Goal: Check status

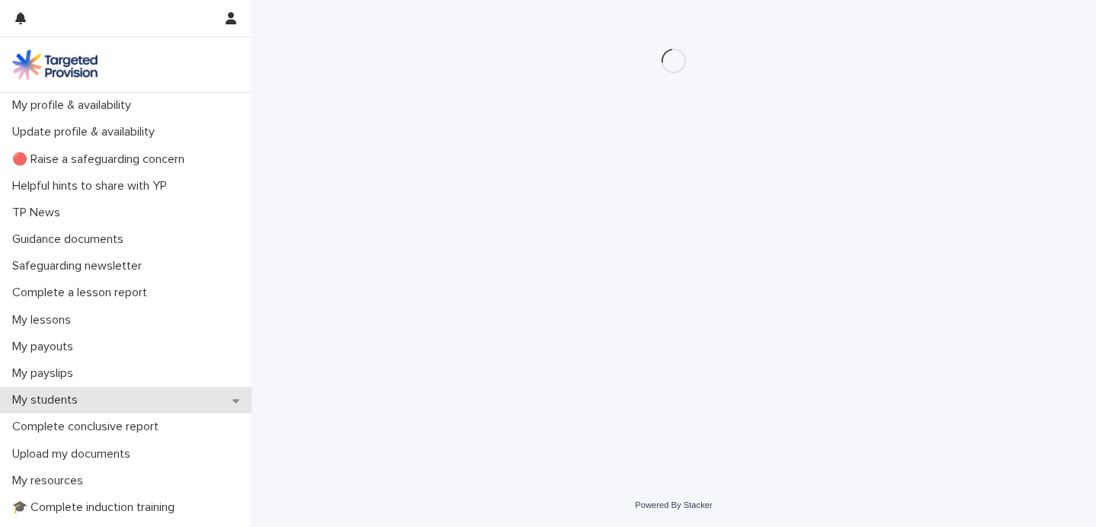
scroll to position [57, 0]
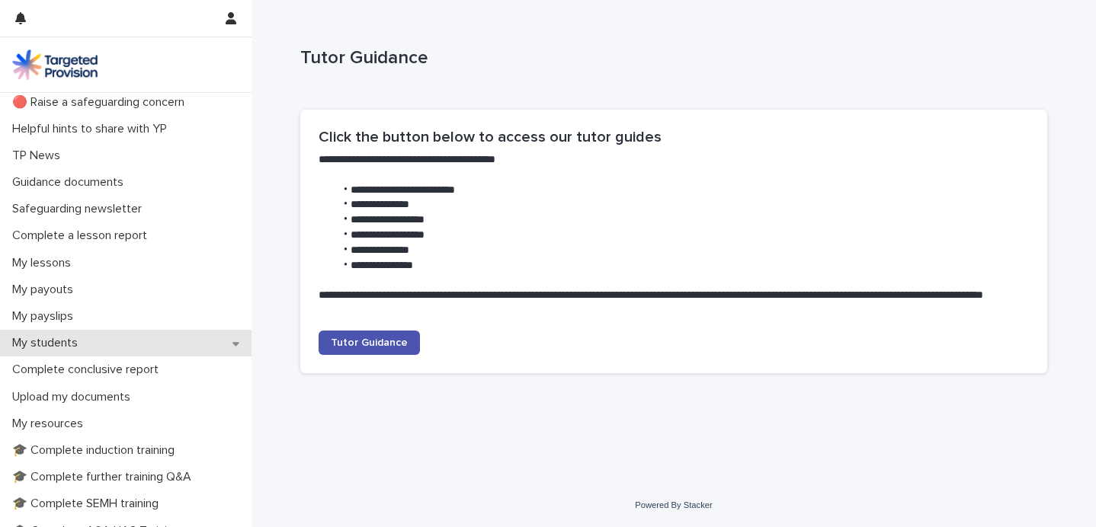
click at [235, 346] on icon at bounding box center [235, 343] width 7 height 11
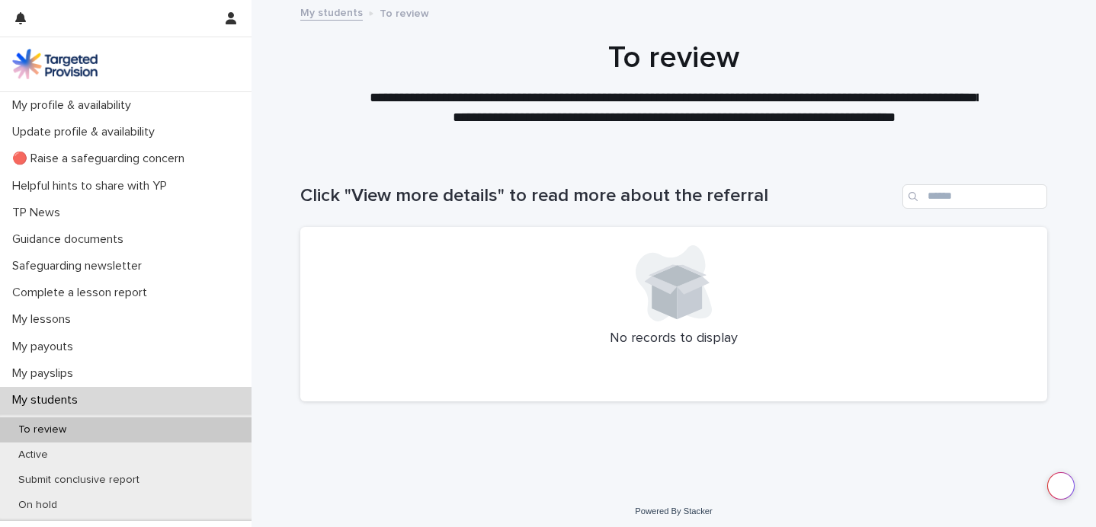
click at [157, 433] on div "To review" at bounding box center [125, 430] width 251 height 25
click at [117, 461] on div "Active" at bounding box center [125, 455] width 251 height 25
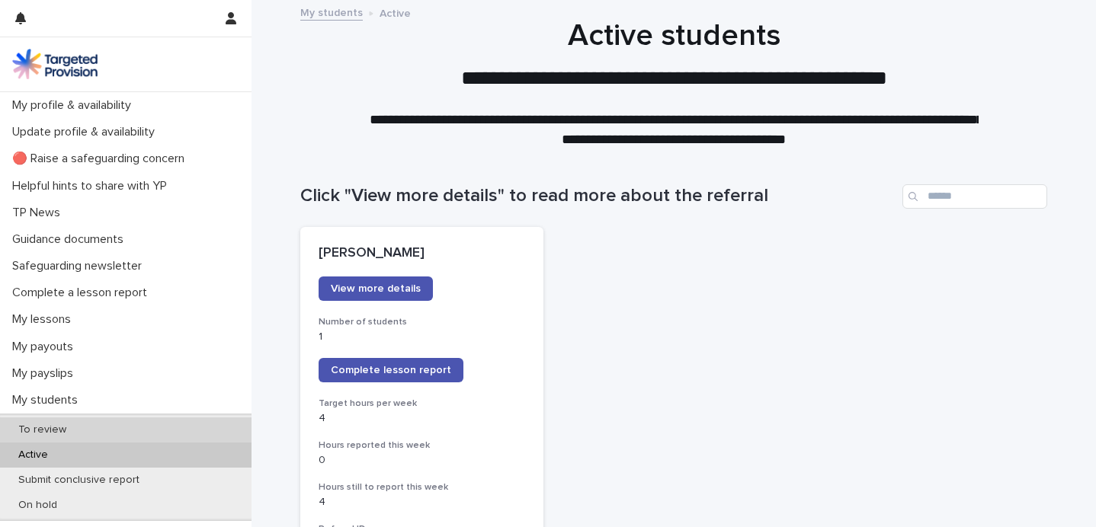
click at [120, 431] on div "To review" at bounding box center [125, 430] width 251 height 25
